Goal: Find contact information: Find contact information

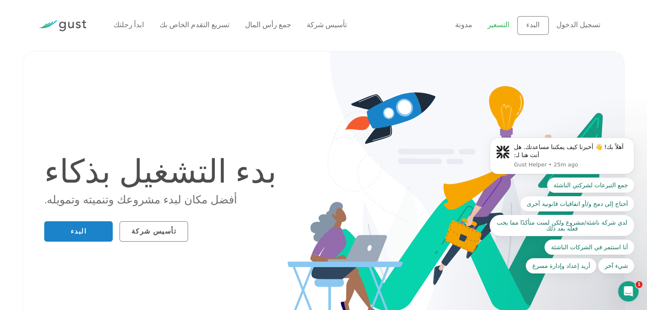
click at [509, 24] on font "التسعير" at bounding box center [498, 25] width 22 height 9
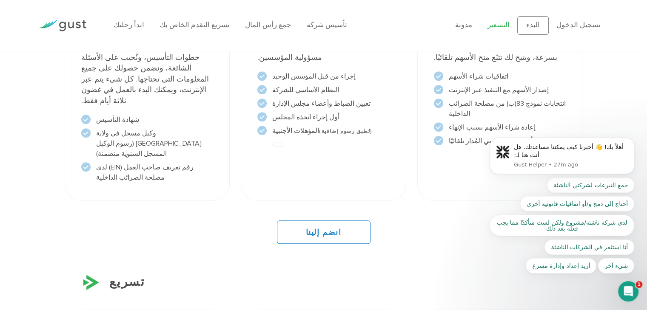
scroll to position [782, 0]
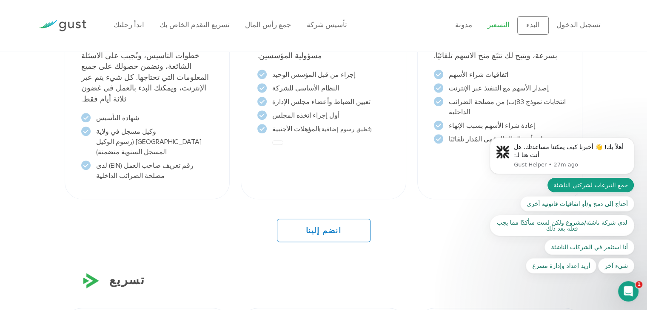
click at [593, 186] on font "جمع التبرعات لشركتي الناشئة" at bounding box center [590, 185] width 74 height 7
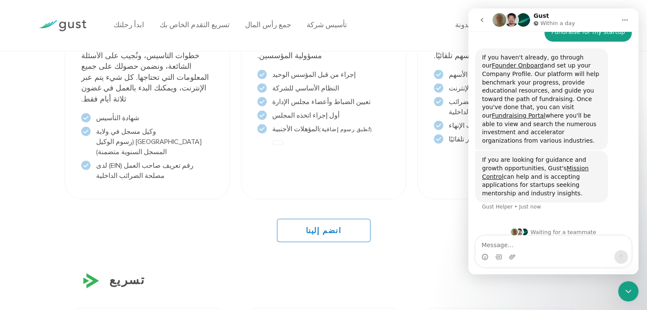
scroll to position [86, 0]
drag, startPoint x: 481, startPoint y: 57, endPoint x: 561, endPoint y: 140, distance: 114.8
click at [561, 140] on div "If you haven't already, go through our Founder Onboard and set up your Company …" at bounding box center [541, 99] width 133 height 102
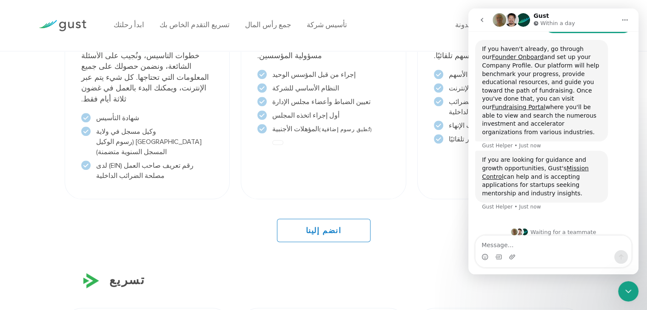
scroll to position [95, 0]
copy div "If you haven't already, go through our Founder Onboard and set up your Company …"
drag, startPoint x: 478, startPoint y: 150, endPoint x: 554, endPoint y: 191, distance: 86.3
click at [554, 191] on div "If you are looking for guidance and growth opportunities, Gust's Mission Contro…" at bounding box center [541, 176] width 133 height 52
copy div "If you are looking for guidance and growth opportunities, Gust's Mission Contro…"
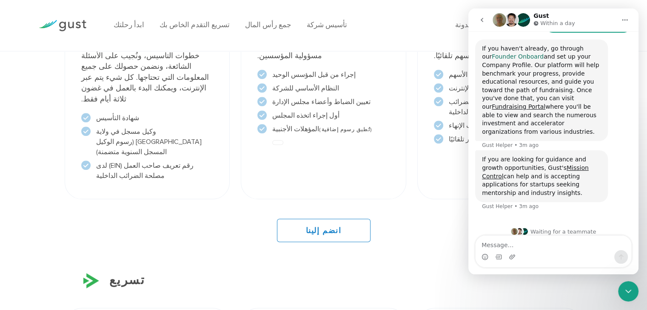
click at [500, 55] on link "Founder Onboard" at bounding box center [517, 56] width 52 height 7
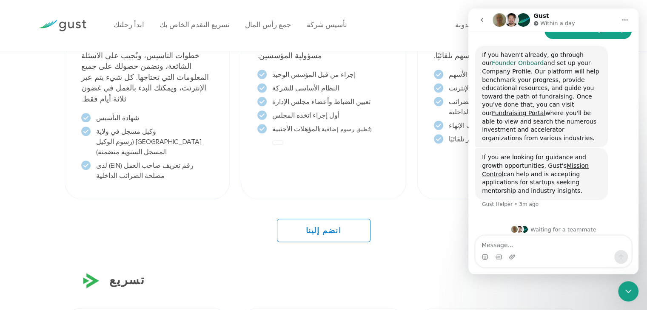
scroll to position [86, 0]
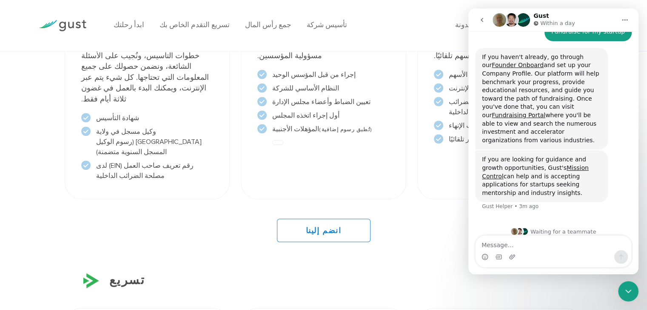
click at [434, 29] on ul "ابدأ رحلتك تسريع التقدم الخاص بك جمع رأس المال تأسيس شركة" at bounding box center [278, 25] width 329 height 11
click at [483, 20] on icon "go back" at bounding box center [481, 20] width 7 height 7
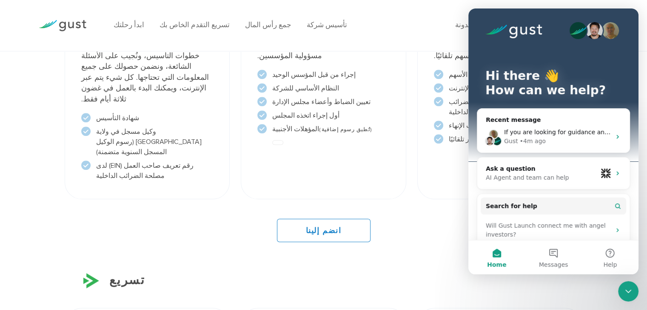
scroll to position [0, 0]
click at [435, 219] on div "انضم إلينا" at bounding box center [323, 230] width 517 height 23
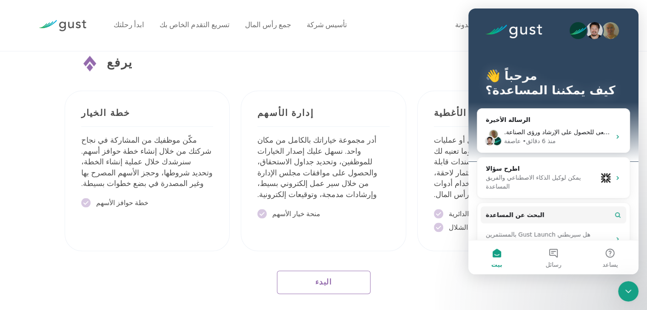
scroll to position [1465, 0]
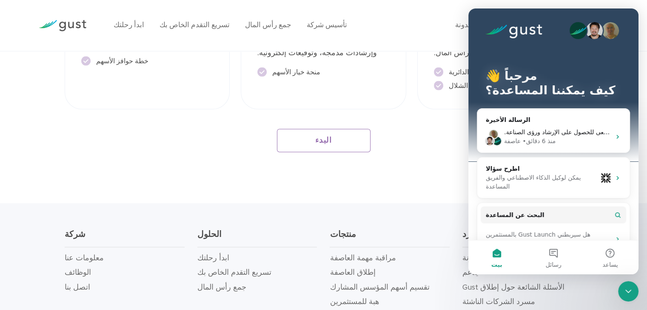
click at [624, 21] on div "مرحباً 👋 كيف يمكننا المساعدة؟" at bounding box center [553, 85] width 153 height 153
click at [493, 257] on button "بيت" at bounding box center [496, 258] width 57 height 34
click at [556, 259] on button "رسائل" at bounding box center [553, 258] width 57 height 34
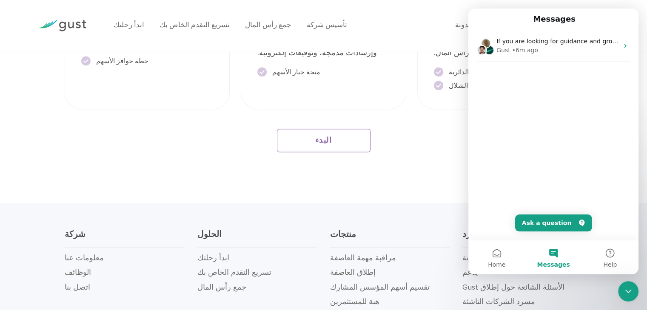
click at [628, 290] on icon "Close Intercom Messenger" at bounding box center [628, 292] width 10 height 10
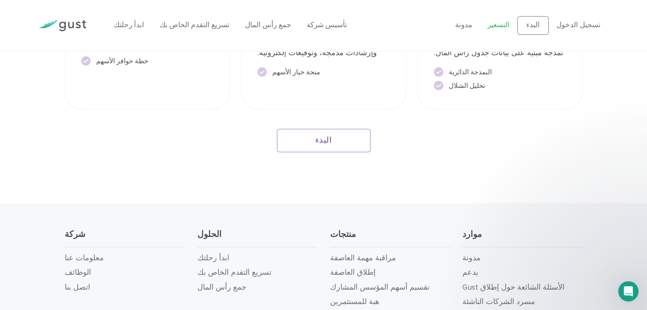
scroll to position [0, 0]
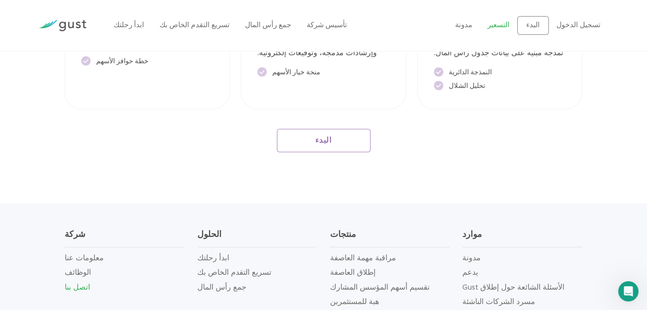
click at [81, 283] on font "اتصل بنا" at bounding box center [78, 287] width 26 height 9
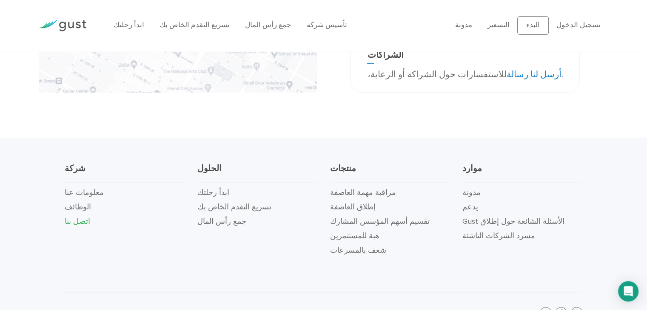
scroll to position [308, 0]
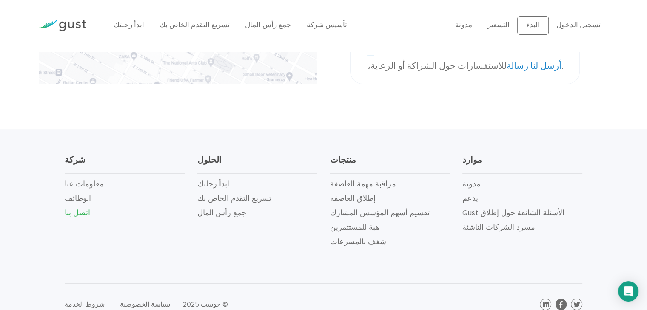
click at [558, 299] on link at bounding box center [560, 304] width 11 height 11
click at [247, 177] on li "ابدأ رحلتك" at bounding box center [257, 184] width 120 height 14
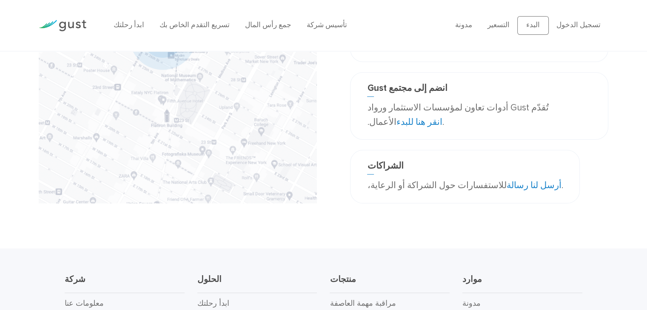
scroll to position [308, 0]
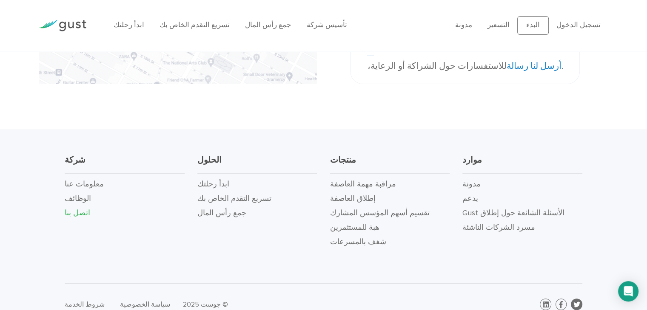
click at [574, 301] on icon at bounding box center [576, 304] width 7 height 7
